Goal: Task Accomplishment & Management: Manage account settings

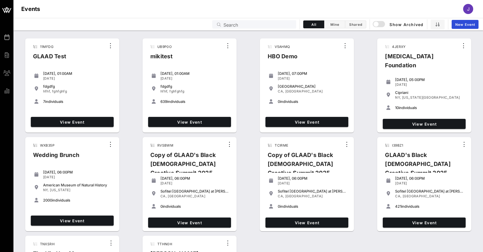
click at [264, 23] on input "Search" at bounding box center [257, 24] width 69 height 7
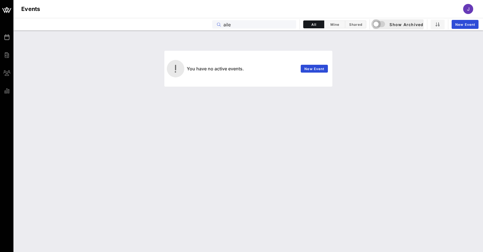
type input "aile"
click at [376, 22] on div "button" at bounding box center [376, 24] width 8 height 8
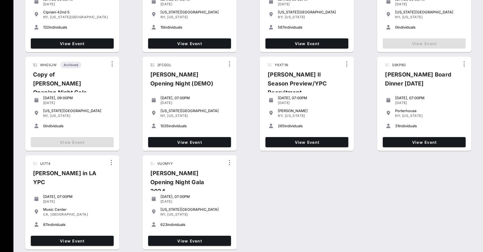
scroll to position [179, 0]
click at [188, 241] on span "View Event" at bounding box center [189, 240] width 78 height 5
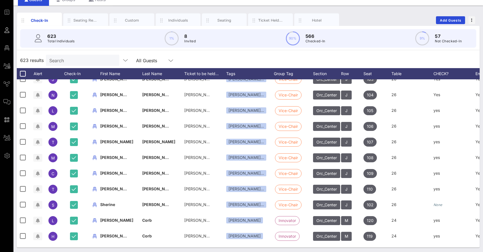
scroll to position [152, 0]
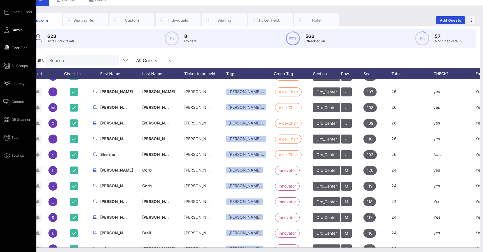
click at [12, 47] on span "Floor Plan" at bounding box center [19, 47] width 16 height 5
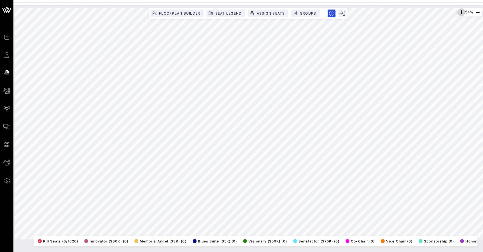
drag, startPoint x: 271, startPoint y: 17, endPoint x: 458, endPoint y: 11, distance: 186.5
click at [458, 11] on icon "button" at bounding box center [460, 12] width 7 height 7
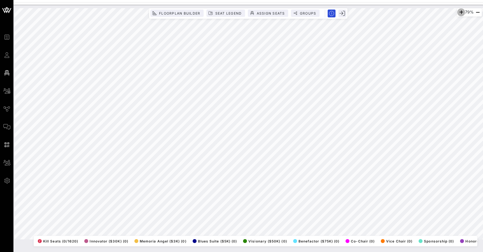
click at [458, 11] on icon "button" at bounding box center [460, 12] width 7 height 7
click at [453, 11] on div "96% Floorplan Builder Seat Legend Assign Seats Groups Exit All Reserved Shared …" at bounding box center [248, 123] width 467 height 231
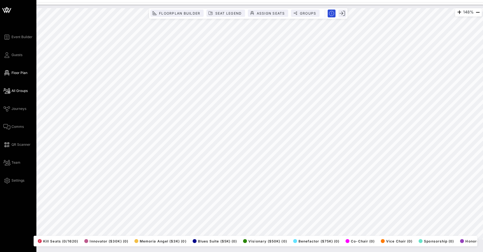
click at [9, 90] on icon at bounding box center [6, 90] width 7 height 1
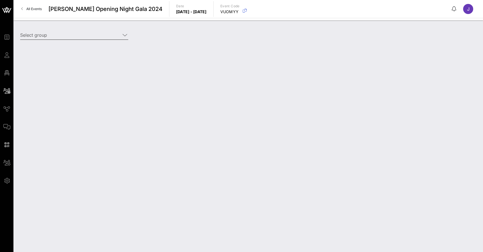
click at [125, 36] on icon at bounding box center [124, 35] width 5 height 7
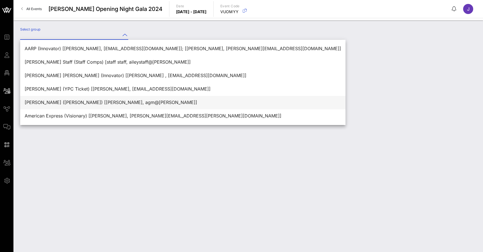
click at [105, 100] on div "[PERSON_NAME] ([PERSON_NAME]) [[PERSON_NAME], agm@[PERSON_NAME]]" at bounding box center [183, 102] width 316 height 5
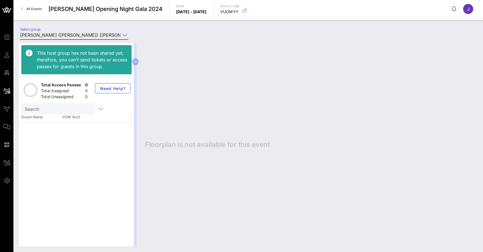
click at [123, 34] on icon at bounding box center [124, 35] width 5 height 7
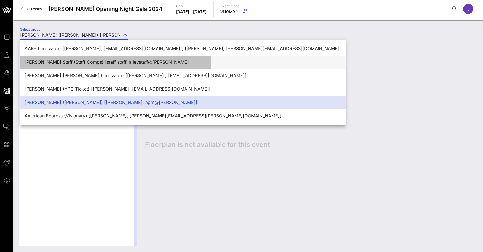
click at [105, 61] on div "[PERSON_NAME] Staff (Staff Comps) [staff staff, aileystaff@[PERSON_NAME]]" at bounding box center [183, 61] width 316 height 5
type input "[PERSON_NAME] Staff (Staff Comps) [staff staff, aileystaff@[PERSON_NAME]]"
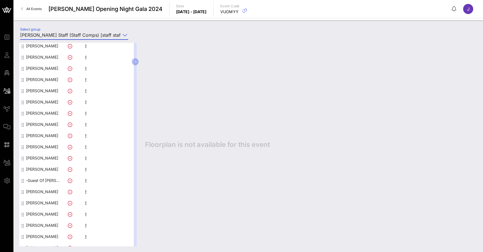
scroll to position [188, 0]
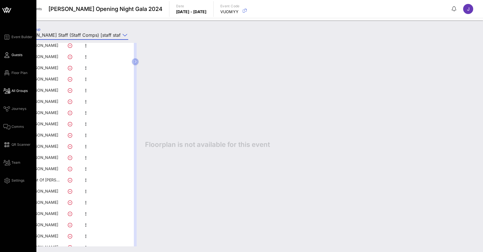
click at [7, 55] on icon at bounding box center [6, 55] width 7 height 1
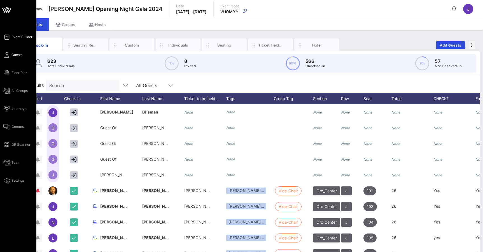
click at [8, 37] on icon at bounding box center [6, 37] width 7 height 1
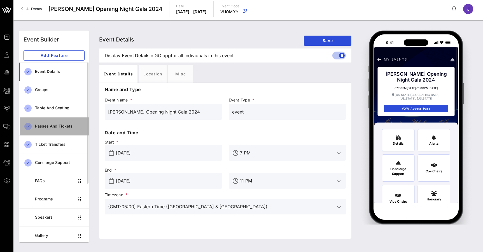
click at [50, 127] on div "Passes and Tickets" at bounding box center [60, 126] width 50 height 5
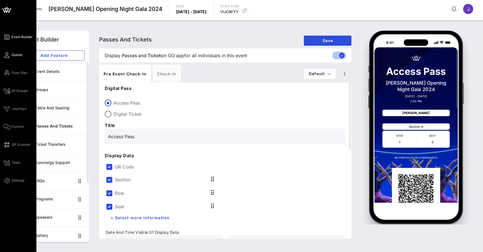
click at [8, 55] on icon at bounding box center [6, 55] width 7 height 1
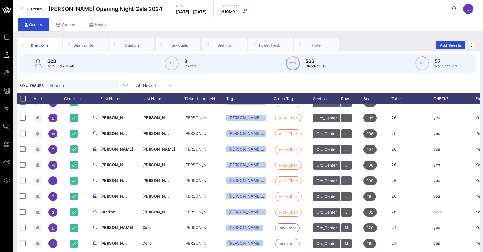
scroll to position [116, 0]
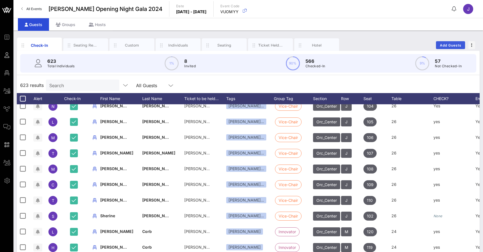
click at [450, 45] on span "Add Guests" at bounding box center [450, 45] width 22 height 4
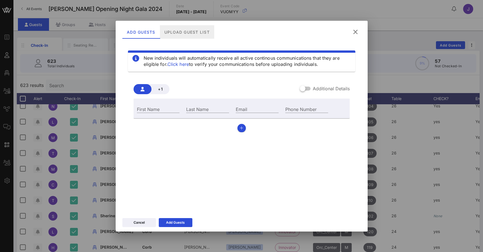
click at [196, 32] on div "Upload Guest List" at bounding box center [186, 31] width 54 height 13
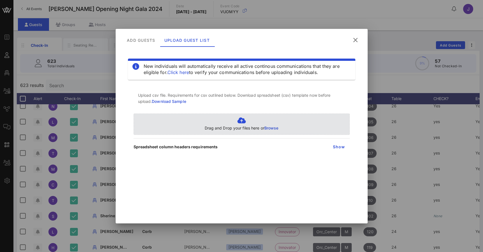
click at [249, 125] on p "Drag and Drop your files here or Browse" at bounding box center [242, 128] width 74 height 6
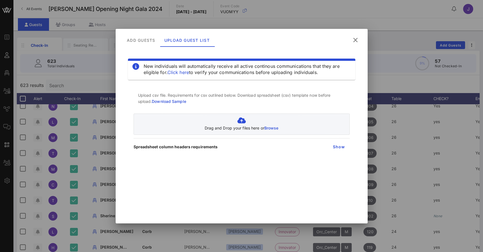
click at [356, 41] on icon at bounding box center [355, 39] width 8 height 7
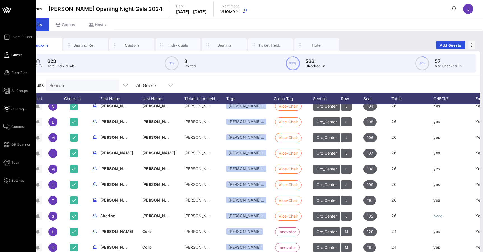
click at [6, 109] on icon at bounding box center [6, 108] width 7 height 1
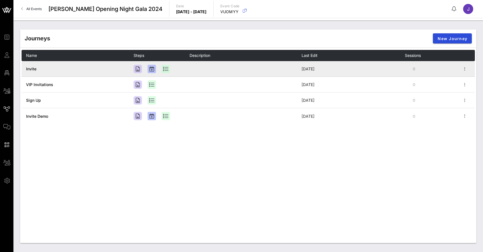
click at [30, 69] on span "Invite" at bounding box center [31, 68] width 10 height 5
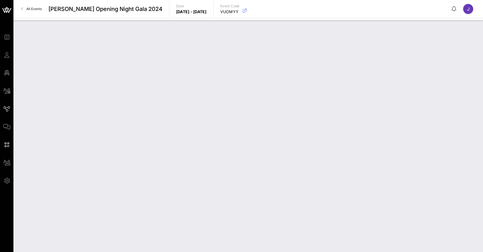
type input "Invite"
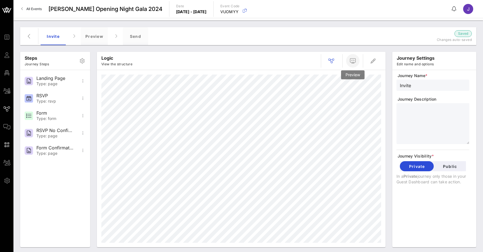
click at [349, 58] on span "button" at bounding box center [352, 60] width 13 height 7
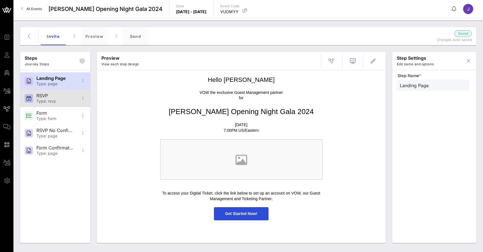
click at [59, 100] on div "Type: rsvp" at bounding box center [54, 101] width 37 height 5
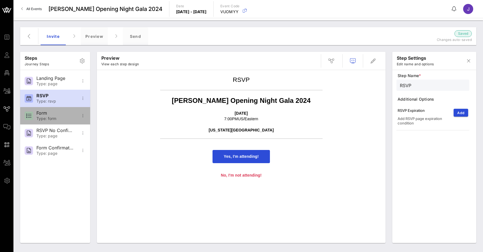
click at [55, 121] on div "Type: form" at bounding box center [54, 118] width 37 height 5
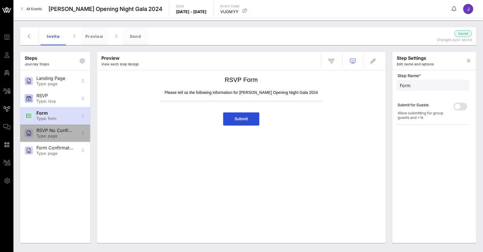
click at [55, 132] on div "RSVP No Confirmation" at bounding box center [54, 130] width 37 height 5
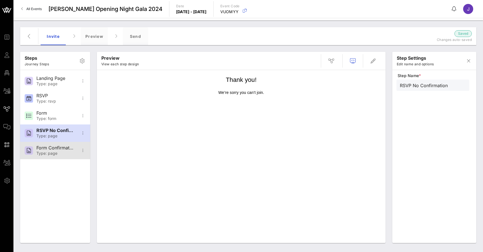
click at [57, 153] on div "Type: page" at bounding box center [54, 153] width 37 height 5
type input "Form Confirmation"
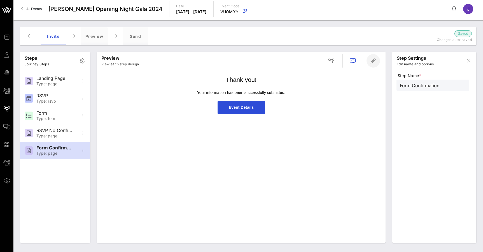
click at [374, 60] on icon "button" at bounding box center [373, 60] width 7 height 7
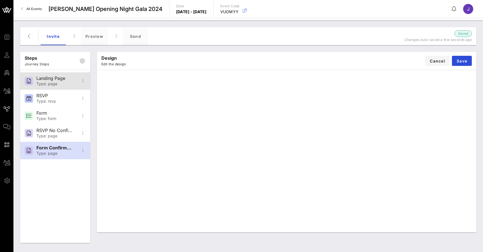
click at [64, 82] on div "Type: page" at bounding box center [54, 83] width 37 height 5
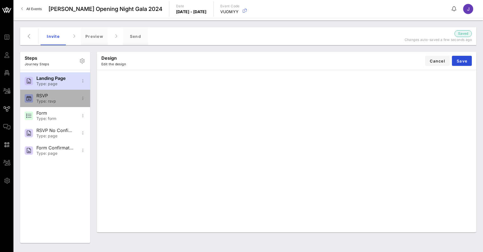
click at [64, 93] on div "RSVP" at bounding box center [54, 95] width 37 height 5
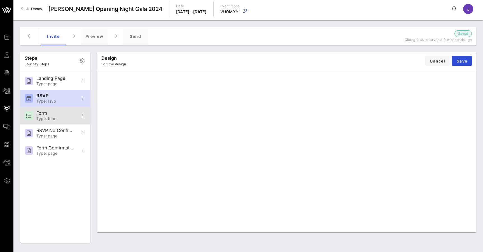
click at [62, 109] on div "Form Type: form" at bounding box center [54, 115] width 37 height 17
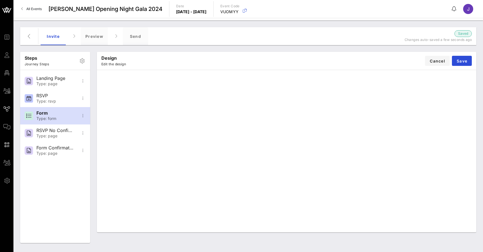
click at [38, 8] on span "All Events" at bounding box center [33, 9] width 15 height 4
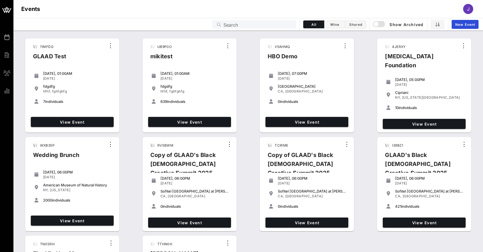
click at [241, 22] on input "Search" at bounding box center [257, 24] width 69 height 7
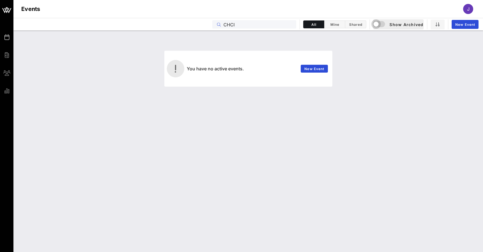
type input "CHCI"
click at [379, 23] on div "button" at bounding box center [376, 24] width 8 height 8
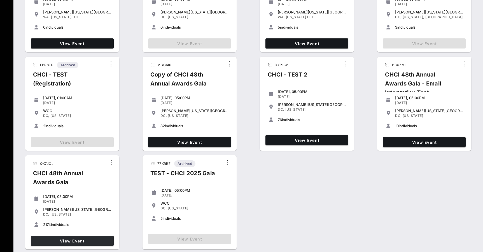
scroll to position [179, 0]
click at [93, 241] on span "View Event" at bounding box center [72, 240] width 78 height 5
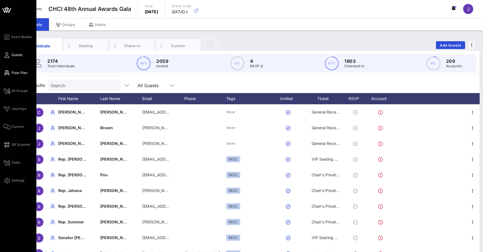
click at [18, 73] on span "Floor Plan" at bounding box center [19, 72] width 16 height 5
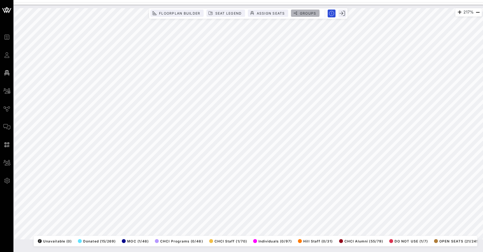
click at [310, 11] on span "Groups" at bounding box center [307, 13] width 17 height 4
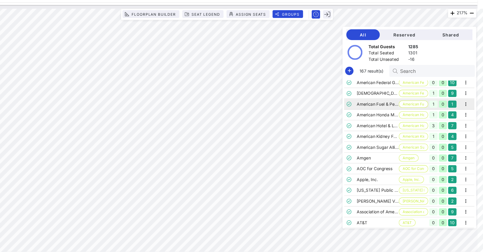
scroll to position [0, 5]
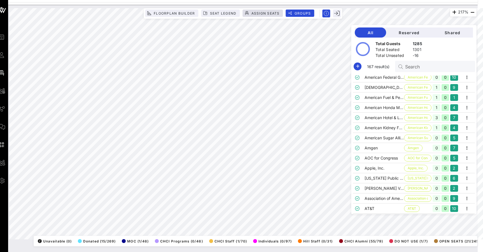
click at [254, 13] on div "217% Floorplan Builder Seat Legend Assign Seats Groups Exit All Reserved Shared…" at bounding box center [242, 123] width 467 height 231
click at [214, 15] on span "Seat Legend" at bounding box center [222, 13] width 27 height 4
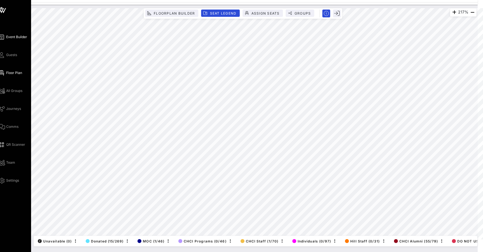
click at [10, 37] on span "Event Builder" at bounding box center [16, 36] width 21 height 5
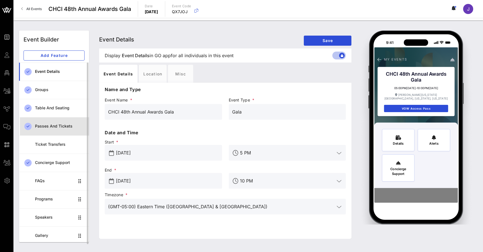
click at [36, 126] on div "Passes and Tickets" at bounding box center [60, 126] width 50 height 5
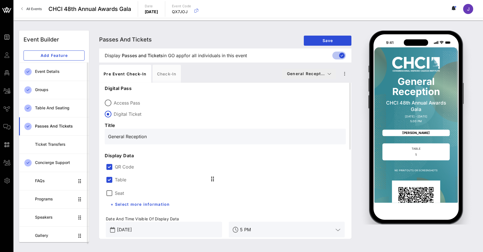
click at [331, 74] on button "General Recept…" at bounding box center [309, 74] width 54 height 10
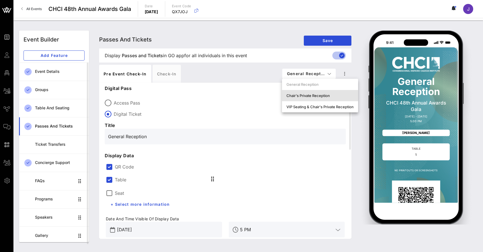
click at [325, 97] on div "Chair's Private Reception" at bounding box center [319, 95] width 67 height 4
type input "Chair's Private Reception and Awards Gala"
type input "#ffffff"
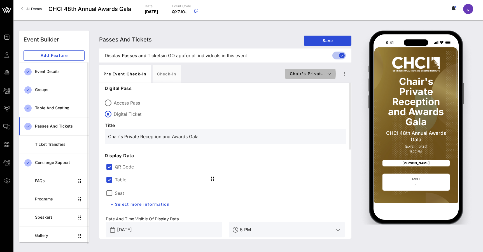
click at [331, 76] on button "Chair's Privat…" at bounding box center [310, 74] width 51 height 10
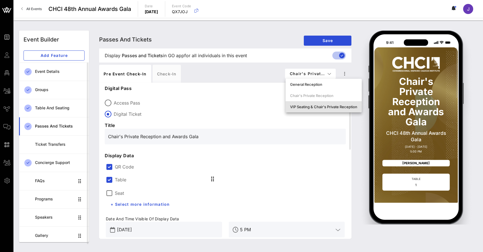
click at [324, 104] on div "VIP Seating & Chair's Private Reception" at bounding box center [323, 106] width 76 height 11
type input "Chair's Private Reception and VIP Awards Gala"
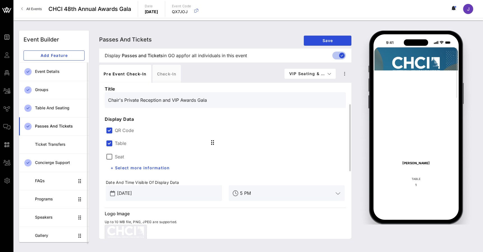
scroll to position [46, 0]
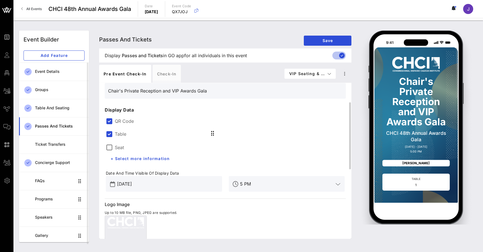
click at [124, 120] on label "QR Code" at bounding box center [230, 121] width 230 height 6
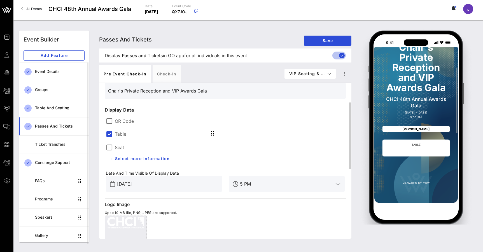
scroll to position [0, 0]
click at [125, 120] on label "QR Code" at bounding box center [230, 121] width 230 height 6
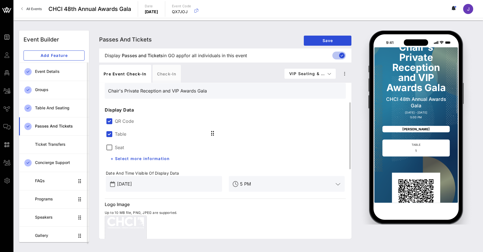
click at [113, 130] on div "Table" at bounding box center [116, 133] width 20 height 8
click at [113, 133] on div at bounding box center [109, 134] width 10 height 10
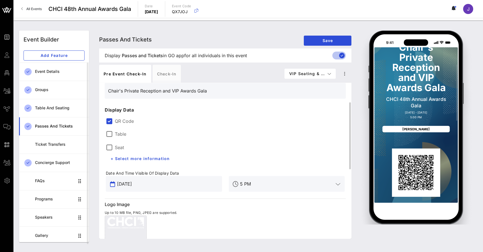
click at [201, 186] on input "[DATE]" at bounding box center [168, 183] width 102 height 9
